Goal: Task Accomplishment & Management: Complete application form

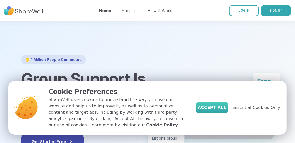
click at [216, 111] on span "Accept All" at bounding box center [212, 107] width 28 height 6
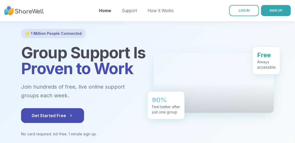
scroll to position [31, 0]
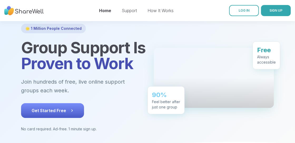
click at [69, 111] on icon at bounding box center [71, 110] width 5 height 5
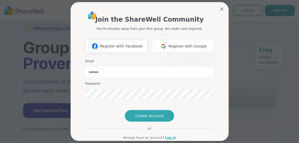
click at [177, 47] on span "Register with Google" at bounding box center [188, 46] width 38 height 6
click at [144, 118] on span "Create Account" at bounding box center [149, 115] width 28 height 5
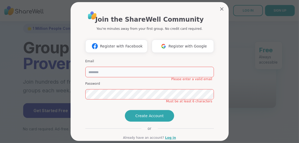
click at [115, 72] on input "email" at bounding box center [149, 72] width 129 height 11
type input "**********"
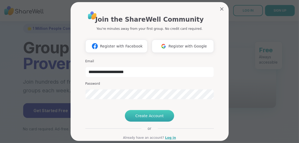
click at [141, 118] on span "Create Account" at bounding box center [149, 115] width 28 height 5
